Goal: Task Accomplishment & Management: Complete application form

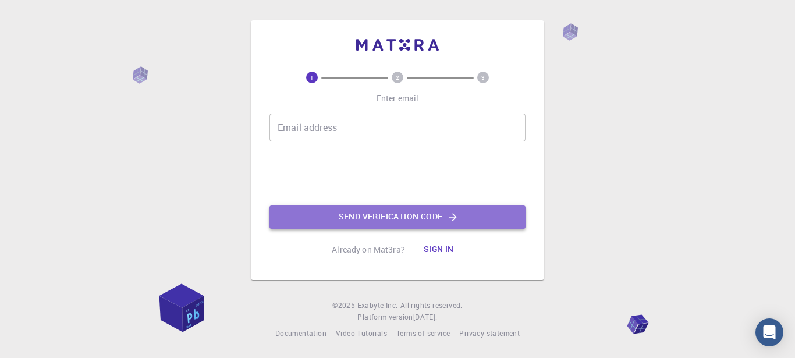
click at [378, 215] on button "Send verification code" at bounding box center [398, 217] width 256 height 23
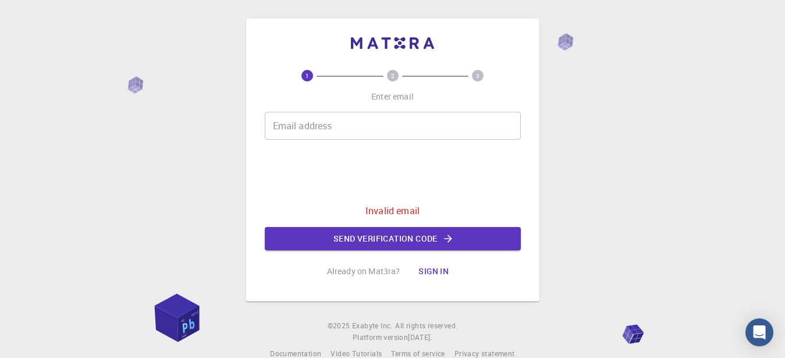
click at [328, 121] on input "Email address" at bounding box center [393, 126] width 256 height 28
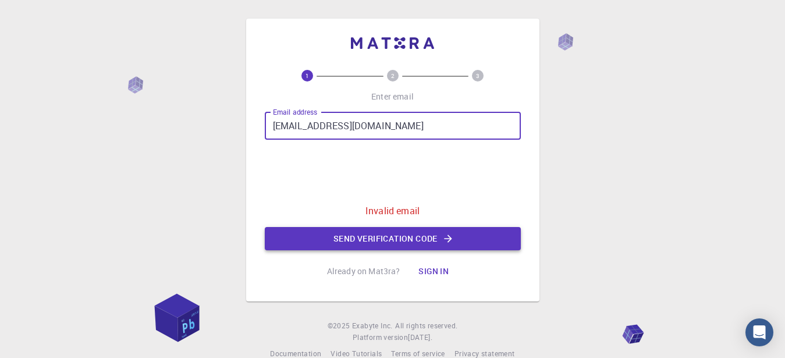
type input "tesfayebarza@gmail.com"
click at [379, 241] on button "Send verification code" at bounding box center [393, 238] width 256 height 23
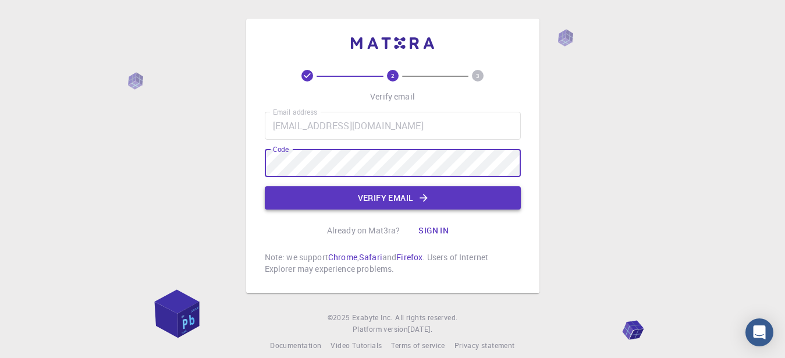
click at [386, 200] on button "Verify email" at bounding box center [393, 197] width 256 height 23
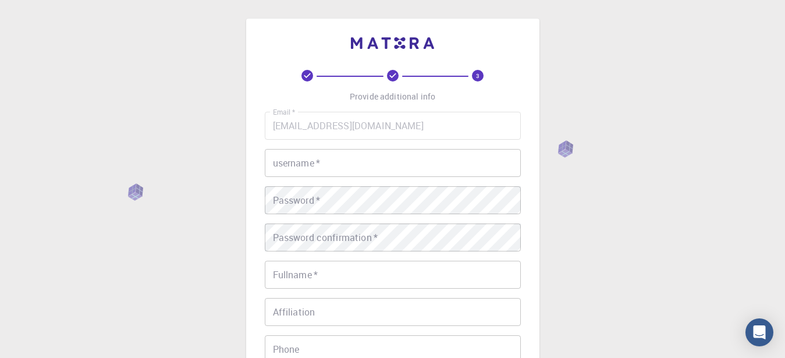
click at [329, 166] on input "username   *" at bounding box center [393, 163] width 256 height 28
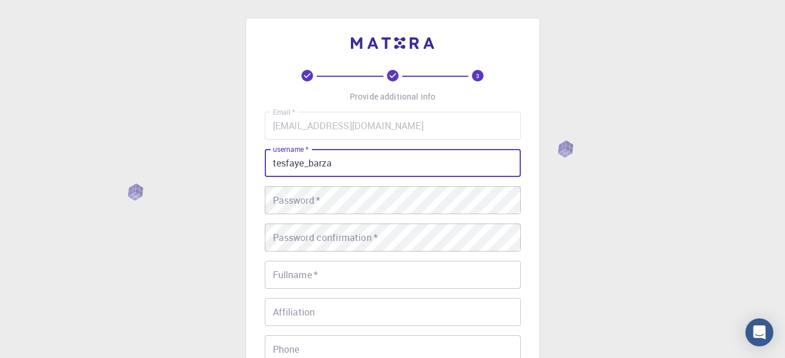
type input "tesfaye_barza"
click at [658, 204] on div "3 Provide additional info Email   * tesfayebarza@gmail.com Email   * username  …" at bounding box center [392, 296] width 785 height 593
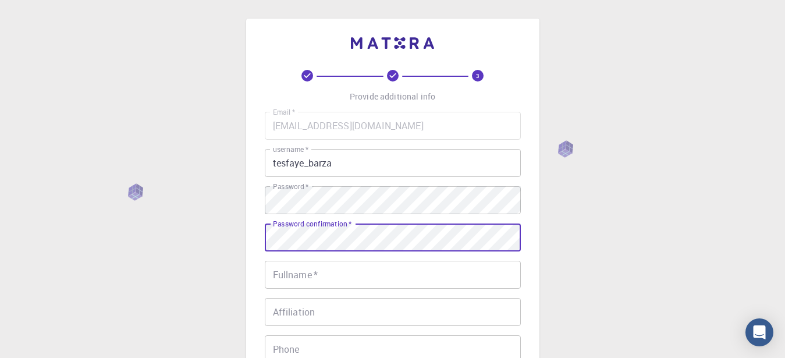
click at [392, 269] on input "Fullname   *" at bounding box center [393, 275] width 256 height 28
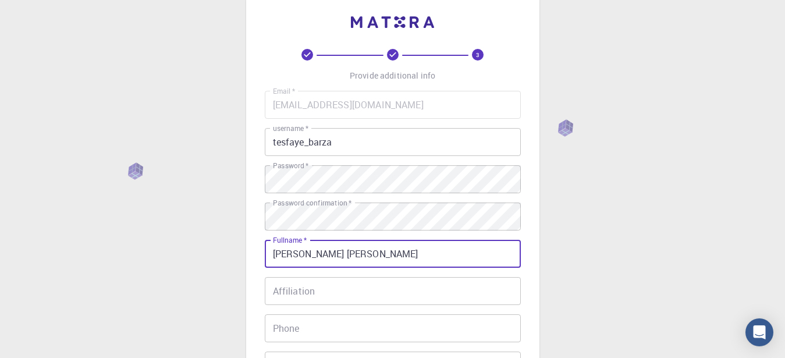
scroll to position [59, 0]
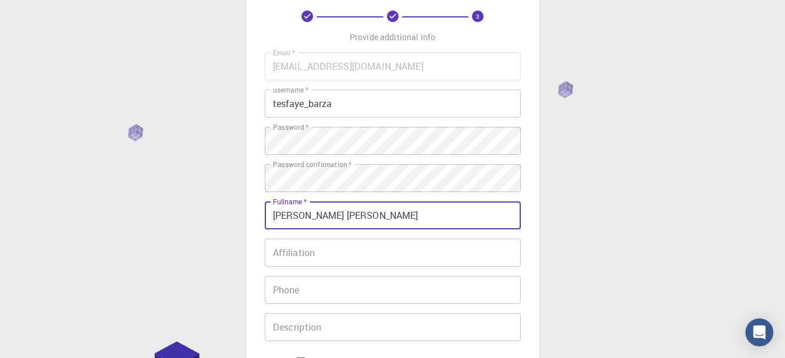
type input "[PERSON_NAME] [PERSON_NAME]"
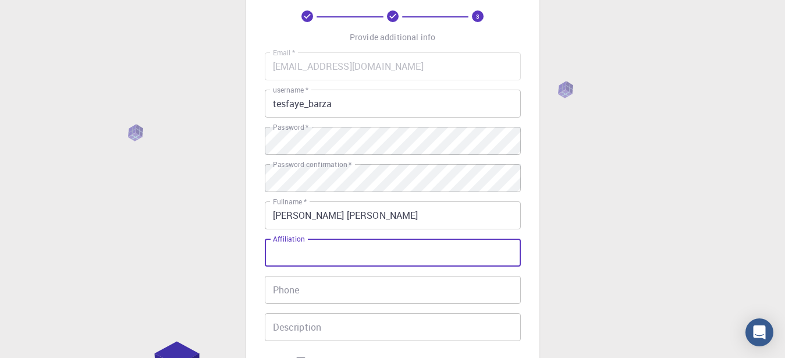
click at [381, 257] on input "Affiliation" at bounding box center [393, 253] width 256 height 28
paste input "908"
type input "9"
type input "D"
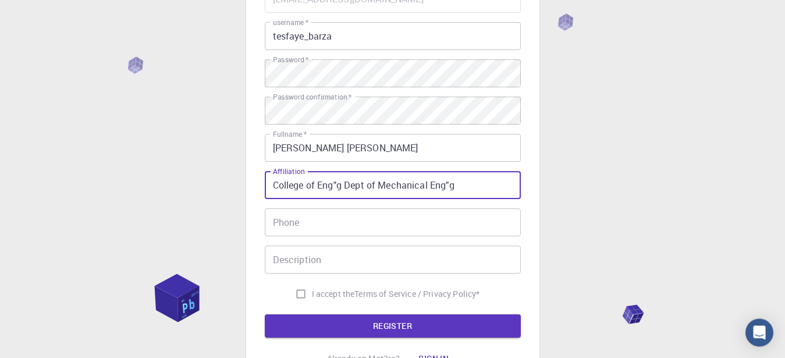
scroll to position [178, 0]
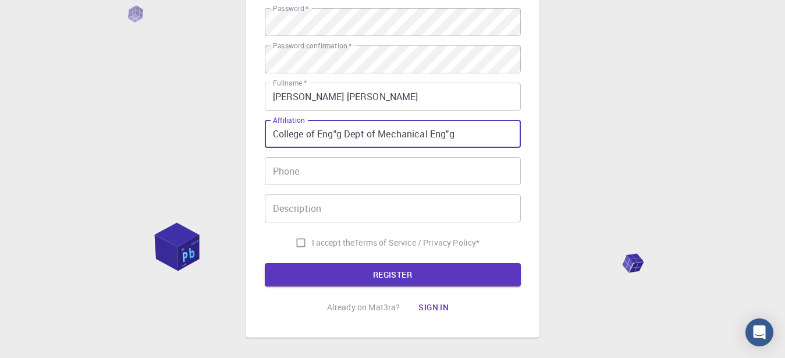
type input "College of Eng"g Dept of Mechanical Eng"g"
click at [329, 173] on input "Phone" at bounding box center [393, 171] width 256 height 28
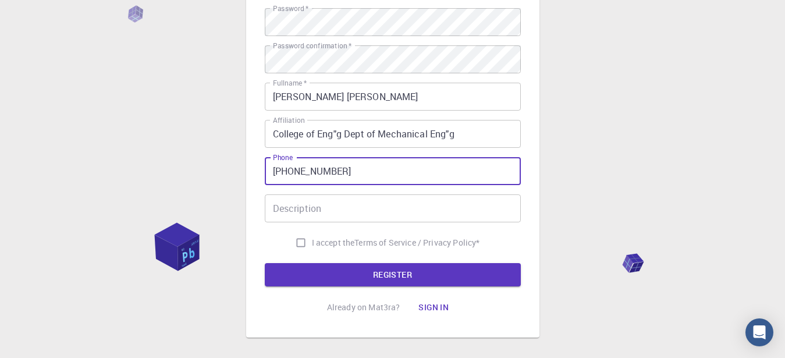
type input "+251926314030"
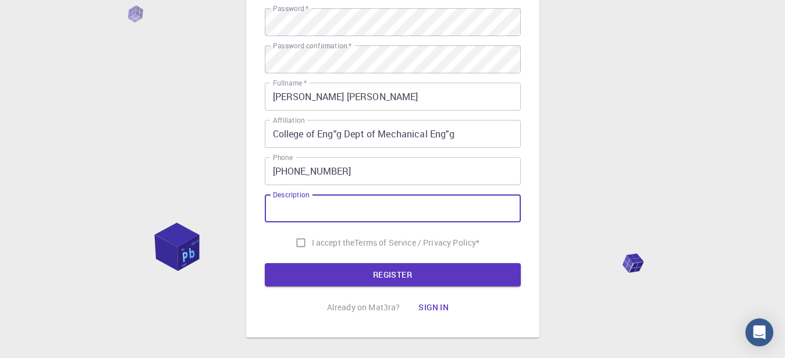
click at [362, 206] on input "Description" at bounding box center [393, 208] width 256 height 28
type input "I am very interested"
drag, startPoint x: 299, startPoint y: 239, endPoint x: 300, endPoint y: 249, distance: 10.6
click at [298, 240] on input "I accept the Terms of Service / Privacy Policy *" at bounding box center [301, 243] width 22 height 22
checkbox input "true"
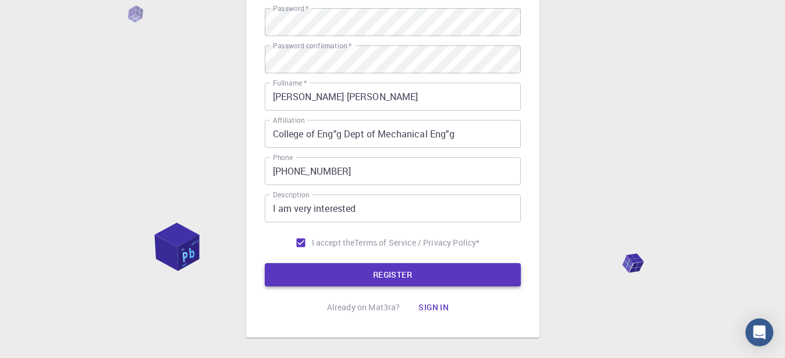
click at [395, 279] on button "REGISTER" at bounding box center [393, 274] width 256 height 23
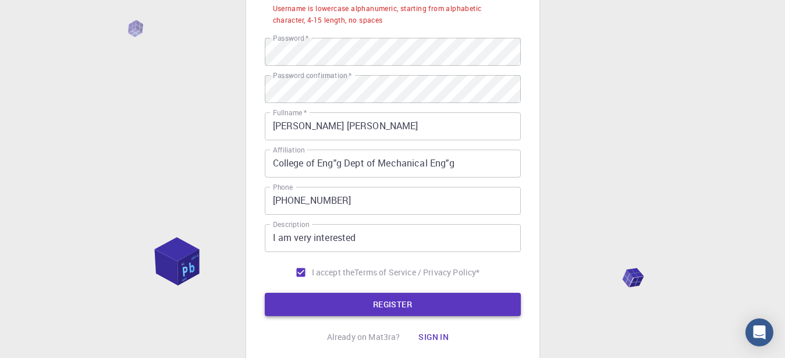
scroll to position [207, 0]
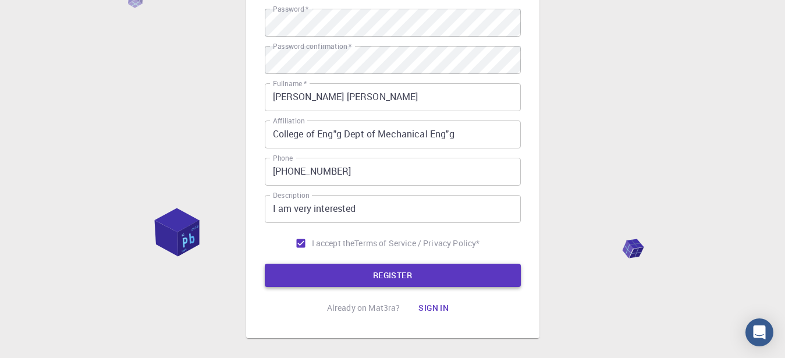
click at [399, 275] on button "REGISTER" at bounding box center [393, 275] width 256 height 23
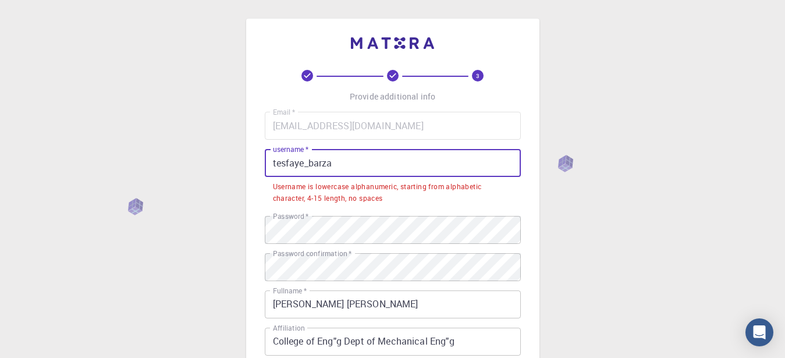
click at [338, 164] on input "tesfaye_barza" at bounding box center [393, 163] width 256 height 28
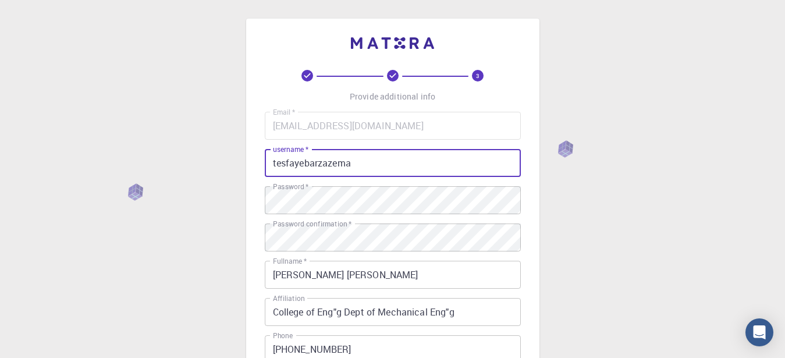
scroll to position [234, 0]
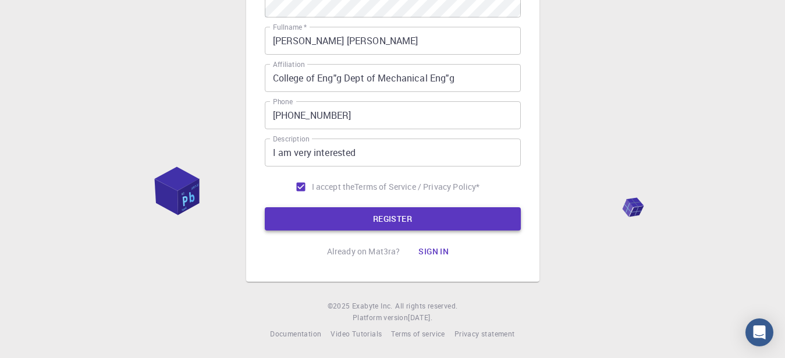
click at [384, 218] on button "REGISTER" at bounding box center [393, 218] width 256 height 23
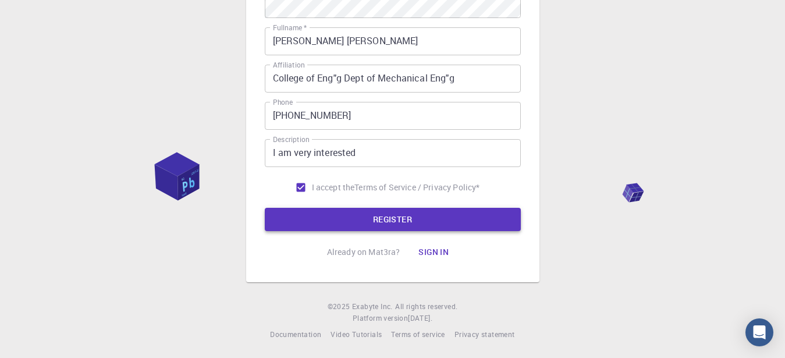
scroll to position [0, 0]
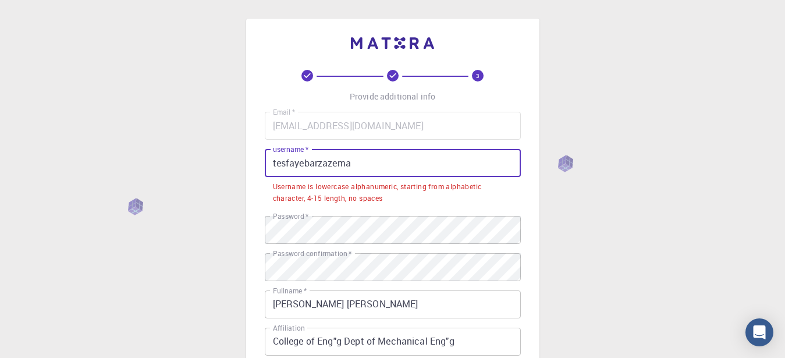
drag, startPoint x: 360, startPoint y: 161, endPoint x: 303, endPoint y: 163, distance: 56.5
click at [303, 163] on input "tesfayebarzazema" at bounding box center [393, 163] width 256 height 28
click at [272, 159] on input "tesfayebarzazema" at bounding box center [393, 163] width 256 height 28
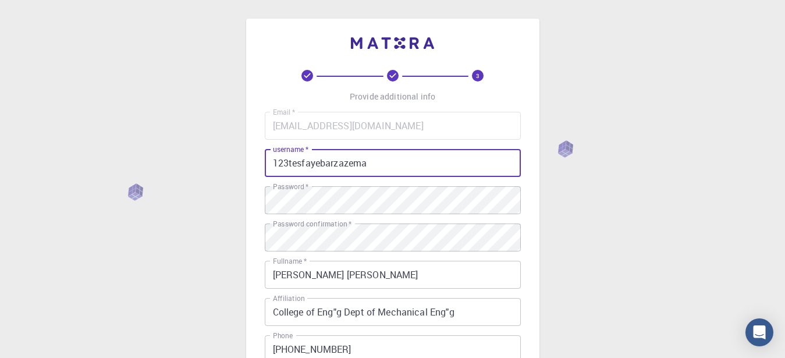
scroll to position [234, 0]
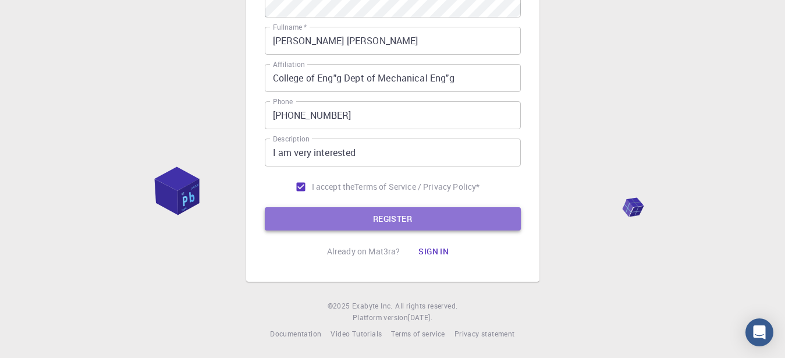
click at [380, 213] on button "REGISTER" at bounding box center [393, 218] width 256 height 23
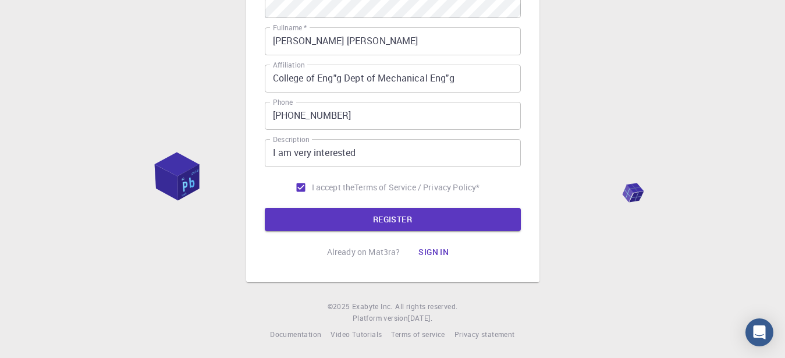
scroll to position [0, 0]
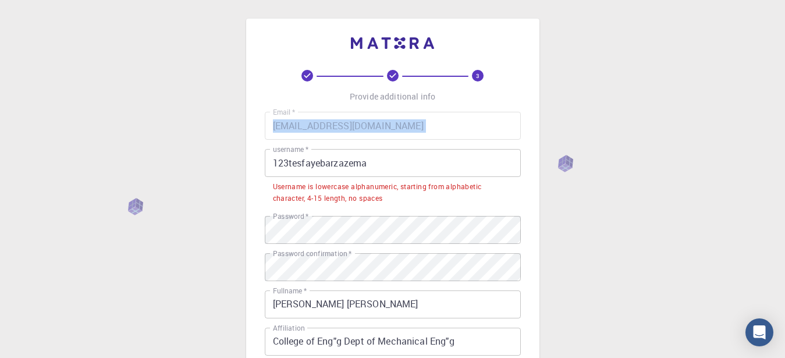
drag, startPoint x: 406, startPoint y: 197, endPoint x: 249, endPoint y: 140, distance: 166.7
click at [249, 140] on div "3 Provide additional info Email   * tesfayebarza@gmail.com Email   * username  …" at bounding box center [392, 282] width 293 height 527
copy div "Email   *"
click at [332, 172] on input "123tesfayebarzazema" at bounding box center [393, 163] width 256 height 28
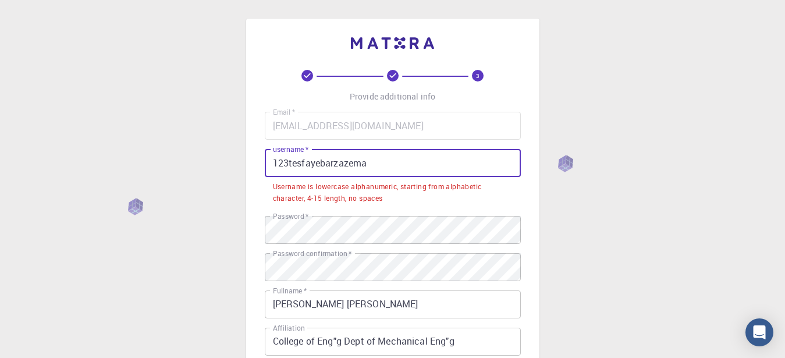
drag, startPoint x: 335, startPoint y: 161, endPoint x: 221, endPoint y: 156, distance: 114.2
click at [265, 162] on input "123tesfayebarzazema" at bounding box center [393, 163] width 256 height 28
type input "t"
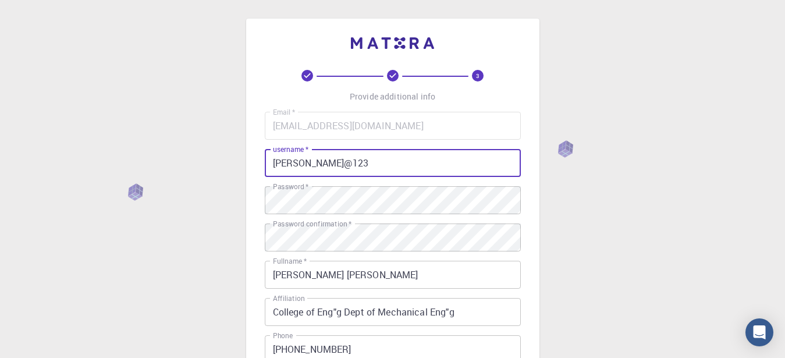
scroll to position [234, 0]
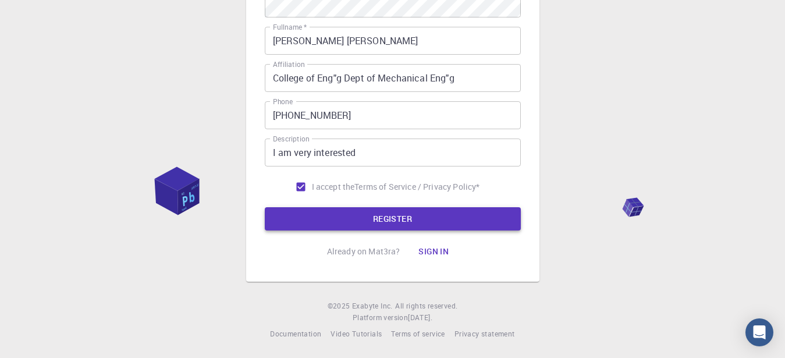
click at [417, 221] on button "REGISTER" at bounding box center [393, 218] width 256 height 23
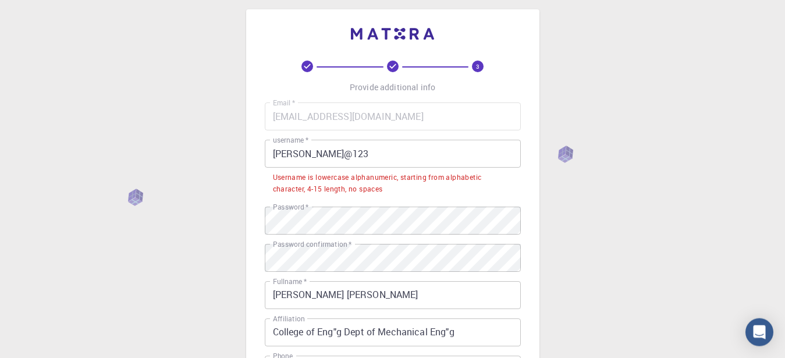
scroll to position [0, 0]
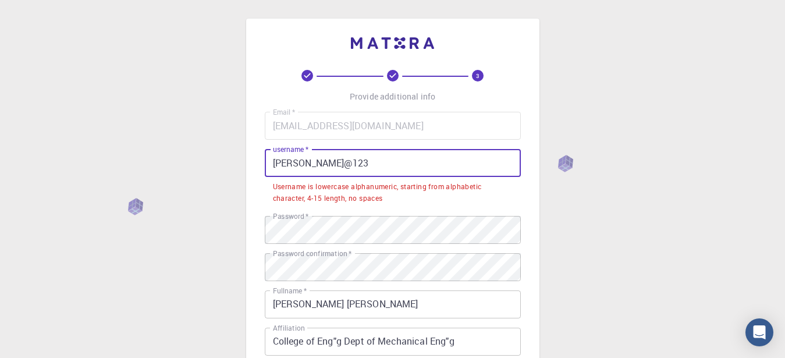
drag, startPoint x: 357, startPoint y: 164, endPoint x: 222, endPoint y: 167, distance: 135.1
click at [265, 167] on input "Tesfaye Barza@123" at bounding box center [393, 163] width 256 height 28
paste input "tesfaye12"
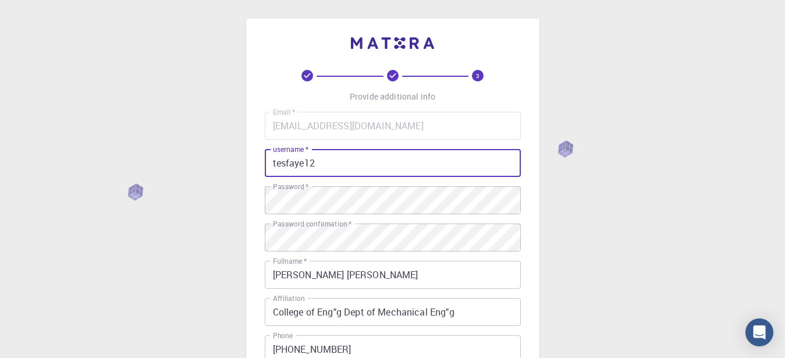
scroll to position [234, 0]
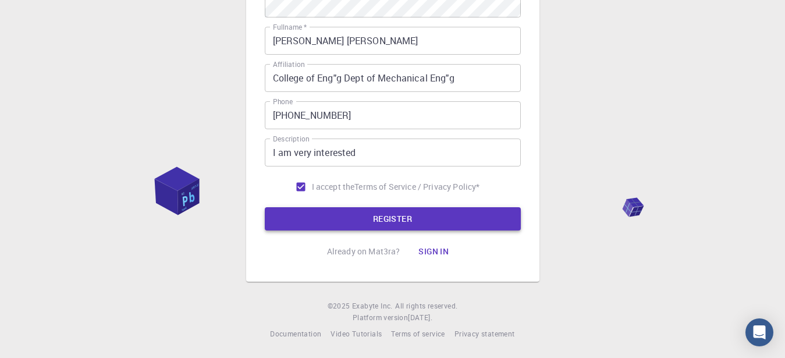
type input "tesfaye12"
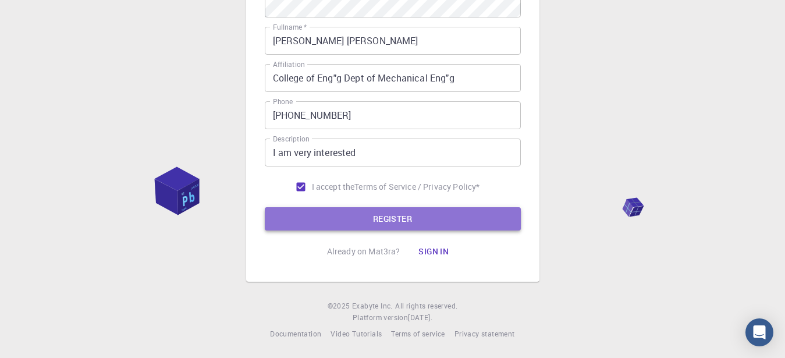
click at [378, 213] on button "REGISTER" at bounding box center [393, 218] width 256 height 23
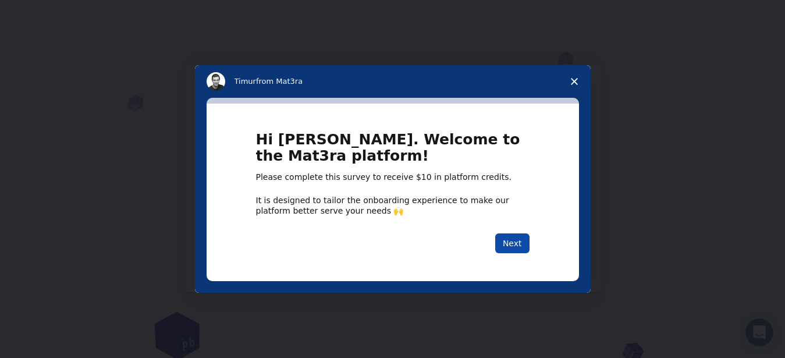
click at [513, 245] on button "Next" at bounding box center [512, 243] width 34 height 20
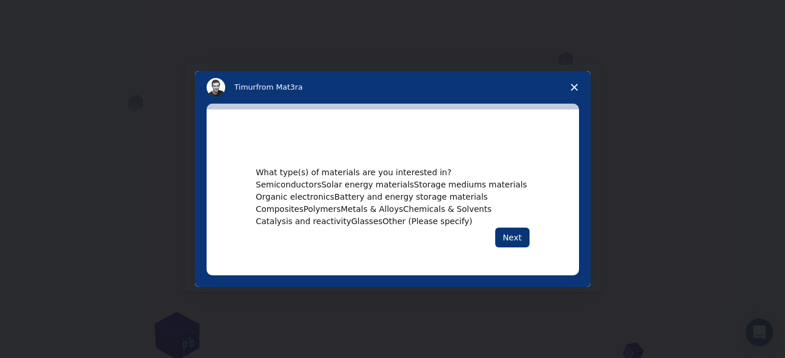
scroll to position [199, 0]
click at [298, 204] on span "Composites" at bounding box center [280, 208] width 48 height 9
click at [313, 204] on button "Polymers" at bounding box center [331, 210] width 37 height 12
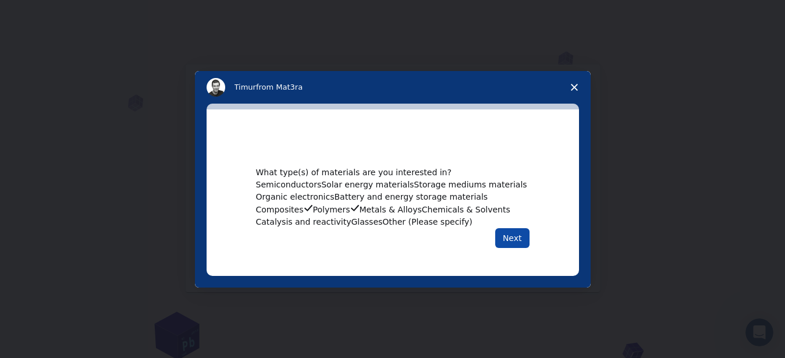
click at [507, 248] on button "Next" at bounding box center [512, 238] width 34 height 20
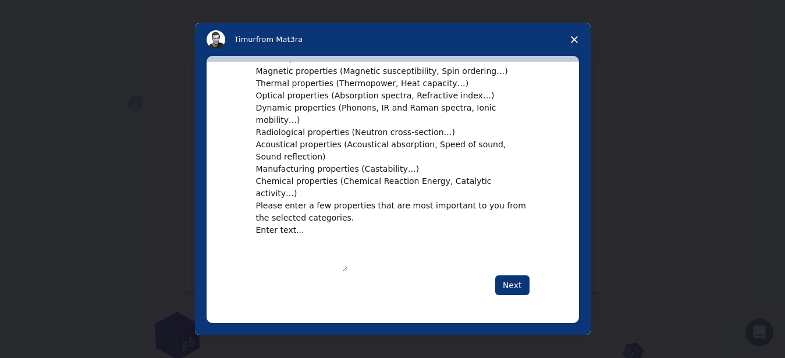
scroll to position [0, 0]
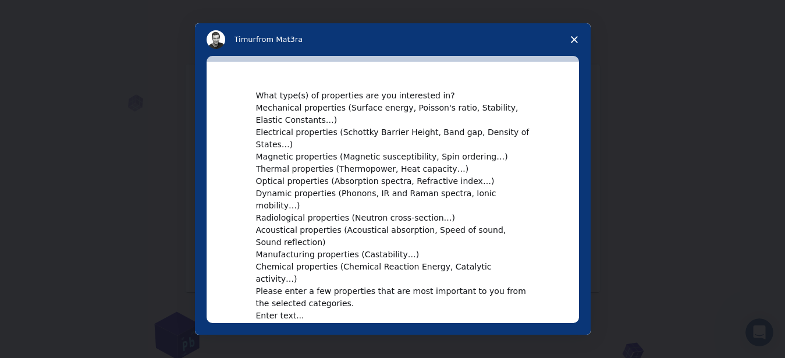
click at [340, 173] on span "Thermal properties (Thermopower, Heat capacity…)" at bounding box center [362, 168] width 213 height 9
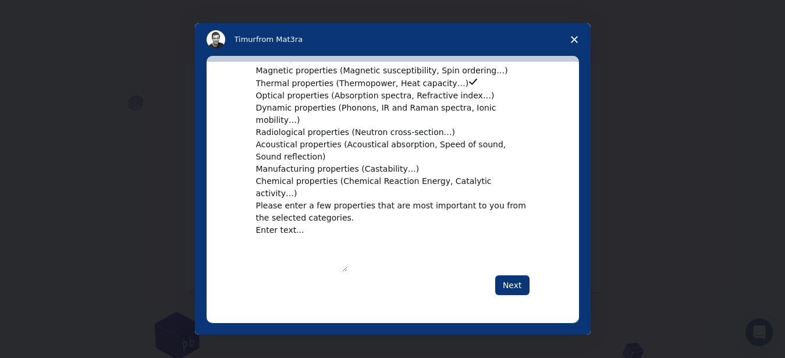
scroll to position [133, 0]
click at [293, 125] on span "Dynamic properties (Phonons, IR and Raman spectra, Ionic mobility…)" at bounding box center [376, 114] width 240 height 22
click at [296, 224] on textarea "Enter text..." at bounding box center [301, 248] width 91 height 48
type textarea "i"
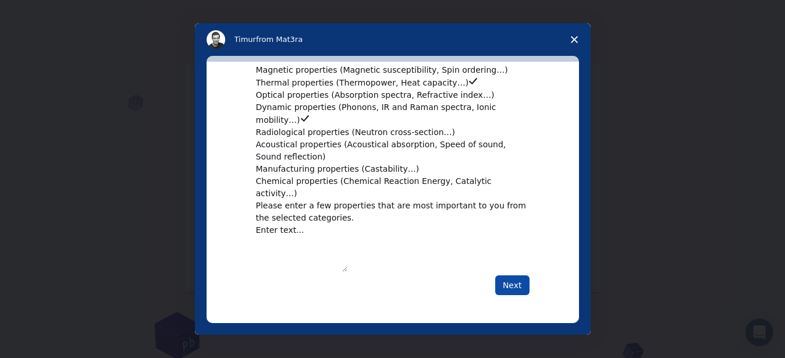
click at [519, 292] on button "Next" at bounding box center [512, 285] width 34 height 20
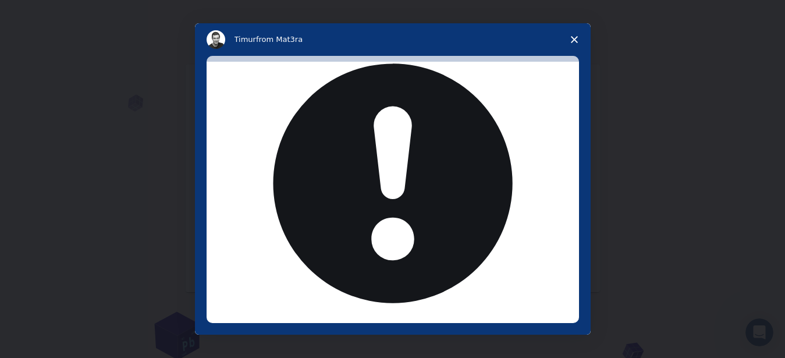
click at [312, 336] on textarea "Enter text..." at bounding box center [301, 360] width 91 height 48
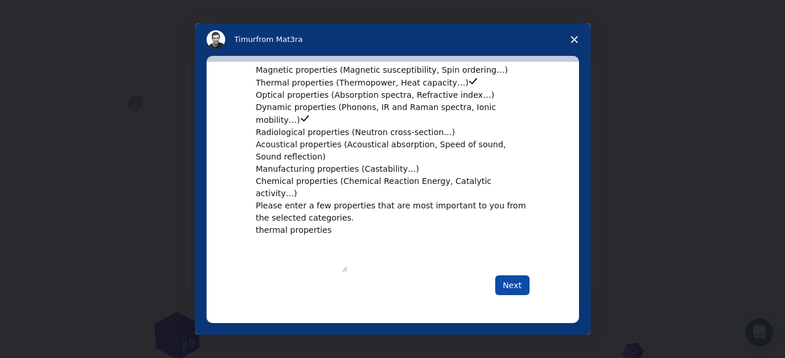
type textarea "thermal properties"
click at [512, 286] on button "Next" at bounding box center [512, 285] width 34 height 20
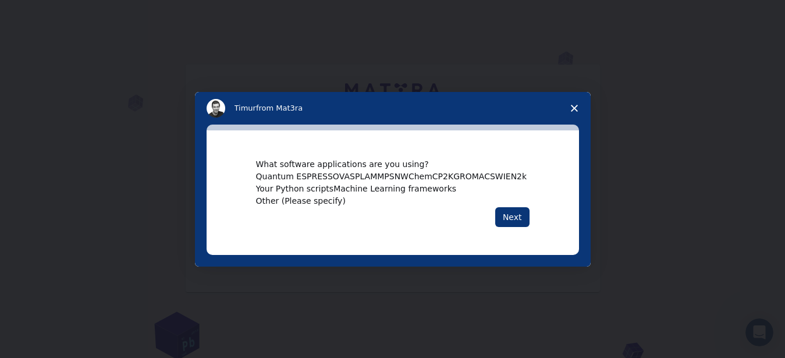
scroll to position [120, 0]
click at [278, 206] on span "Other (Please specify)" at bounding box center [301, 200] width 90 height 9
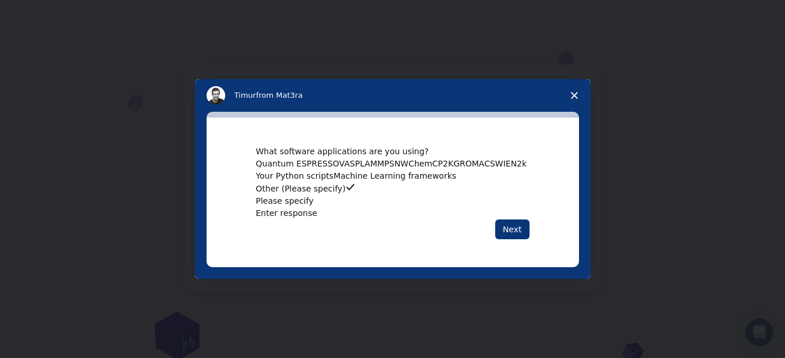
click at [291, 219] on input "Enter response" at bounding box center [306, 213] width 101 height 12
type input "origin pro"
click at [501, 239] on button "Next" at bounding box center [512, 229] width 34 height 20
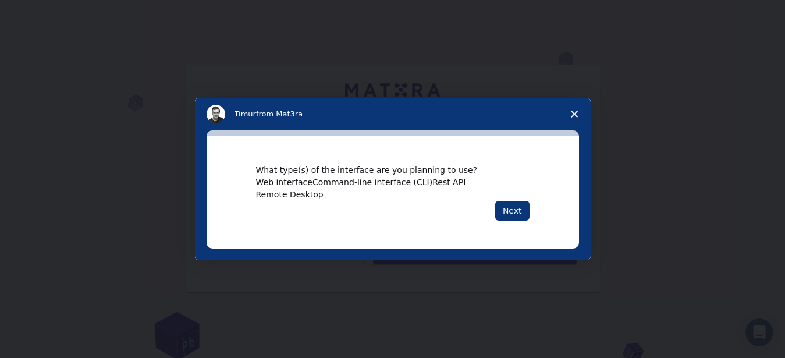
scroll to position [0, 0]
click at [318, 199] on span "Remote Desktop" at bounding box center [290, 194] width 68 height 9
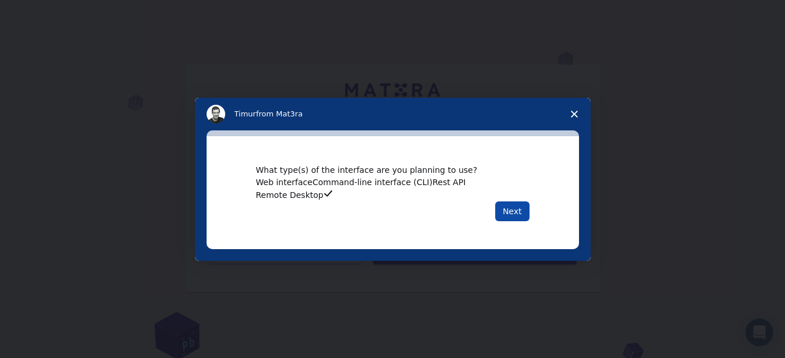
click at [525, 221] on button "Next" at bounding box center [512, 211] width 34 height 20
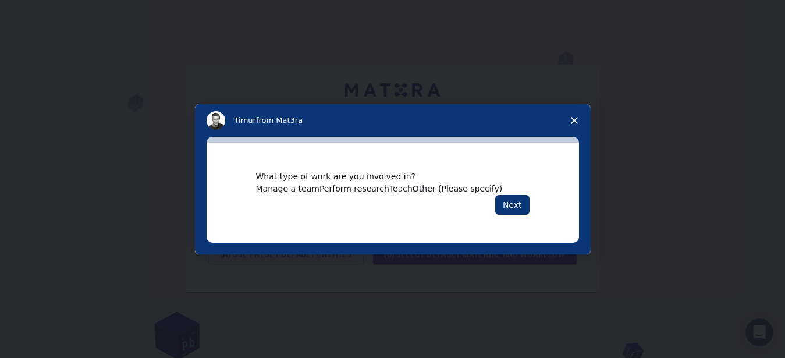
click at [338, 183] on button "Perform research" at bounding box center [355, 189] width 70 height 12
click at [399, 189] on button "Teach" at bounding box center [410, 189] width 23 height 12
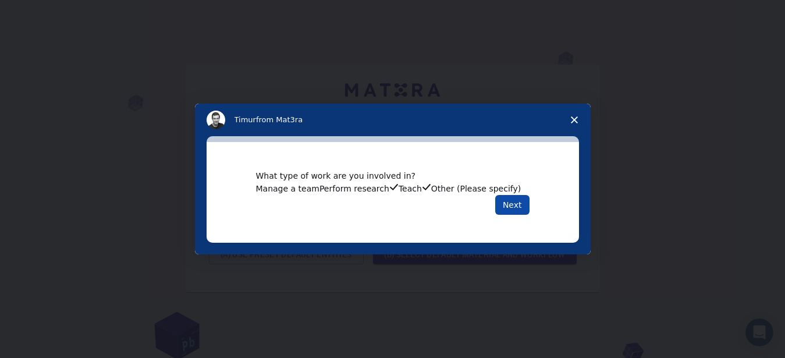
click at [519, 215] on button "Next" at bounding box center [512, 205] width 34 height 20
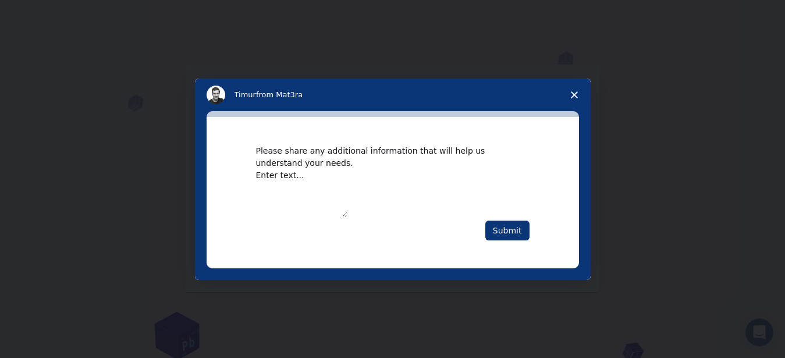
click at [323, 174] on textarea "Enter text..." at bounding box center [301, 193] width 91 height 48
type textarea "i am very interested in nanomaterial research areas"
click at [508, 240] on button "Submit" at bounding box center [508, 231] width 44 height 20
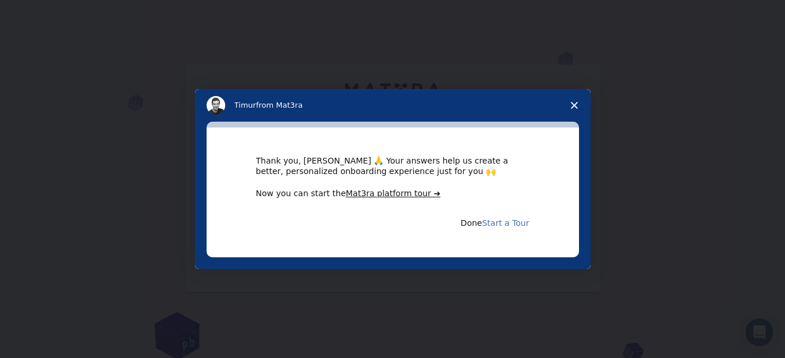
click at [493, 228] on link "Start a Tour" at bounding box center [505, 223] width 47 height 12
